Goal: Task Accomplishment & Management: Use online tool/utility

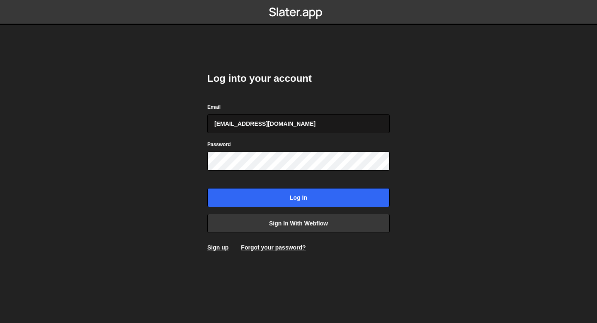
type input "[EMAIL_ADDRESS][DOMAIN_NAME]"
click at [207, 188] on input "Log in" at bounding box center [298, 197] width 182 height 19
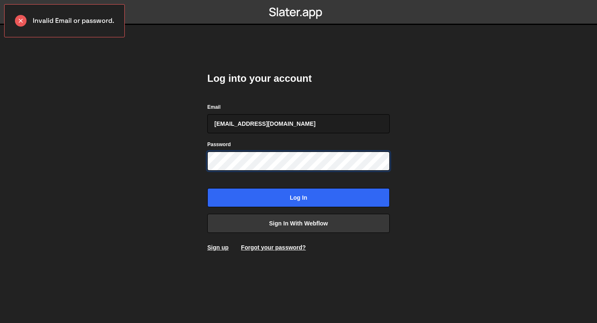
click at [207, 188] on input "Log in" at bounding box center [298, 197] width 182 height 19
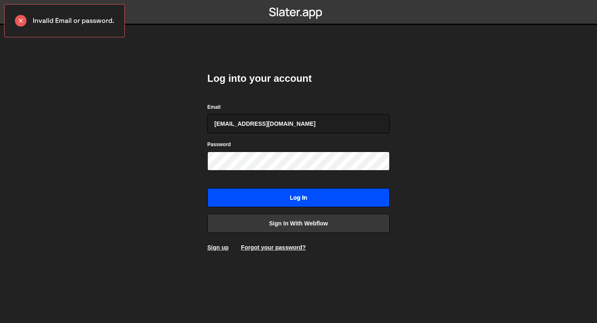
click at [244, 197] on input "Log in" at bounding box center [298, 197] width 182 height 19
click at [257, 201] on input "Log in" at bounding box center [298, 197] width 182 height 19
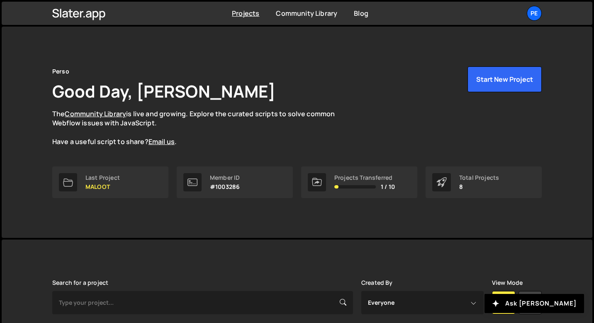
scroll to position [139, 0]
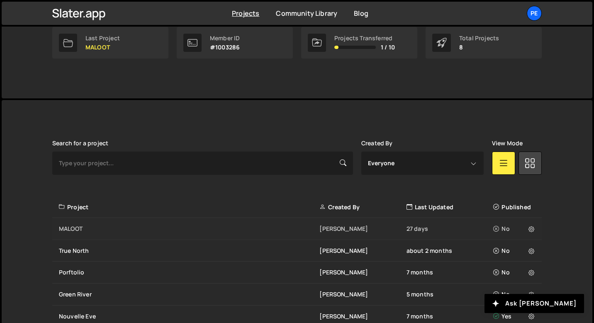
click at [159, 232] on div "MALOOT Eliot BESSON 27 days No" at bounding box center [296, 229] width 489 height 22
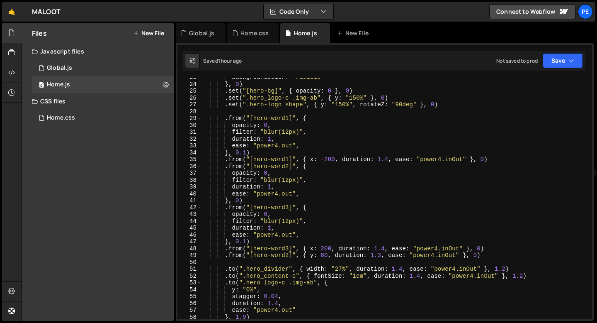
scroll to position [163, 0]
